Goal: Task Accomplishment & Management: Manage account settings

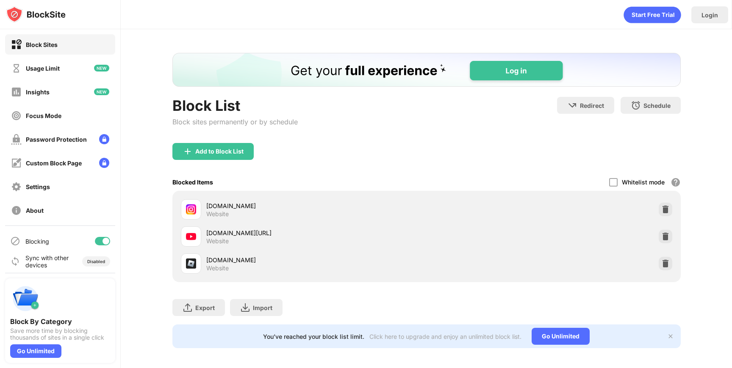
click at [618, 180] on div "Whitelist mode Block all websites except for those in your whitelist. Whitelist…" at bounding box center [645, 182] width 72 height 17
click at [617, 180] on div at bounding box center [613, 182] width 8 height 8
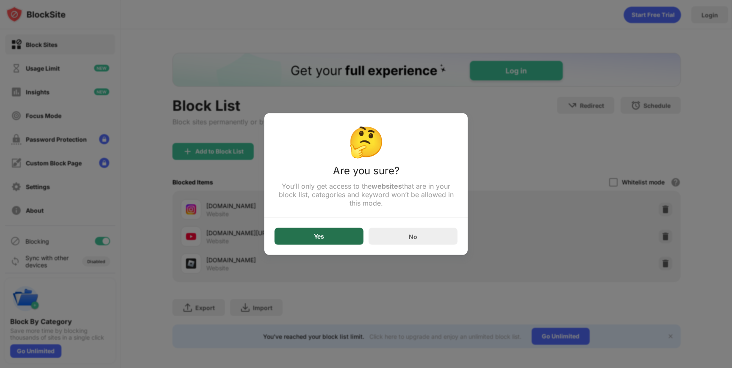
click at [341, 235] on div "Yes" at bounding box center [318, 236] width 89 height 17
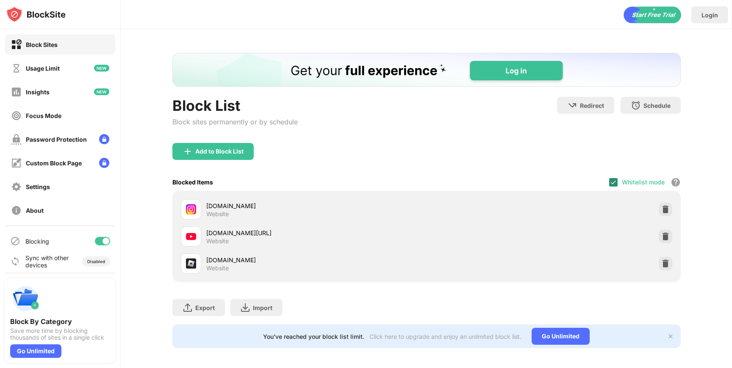
click at [613, 178] on div at bounding box center [613, 182] width 8 height 8
